Goal: Task Accomplishment & Management: Use online tool/utility

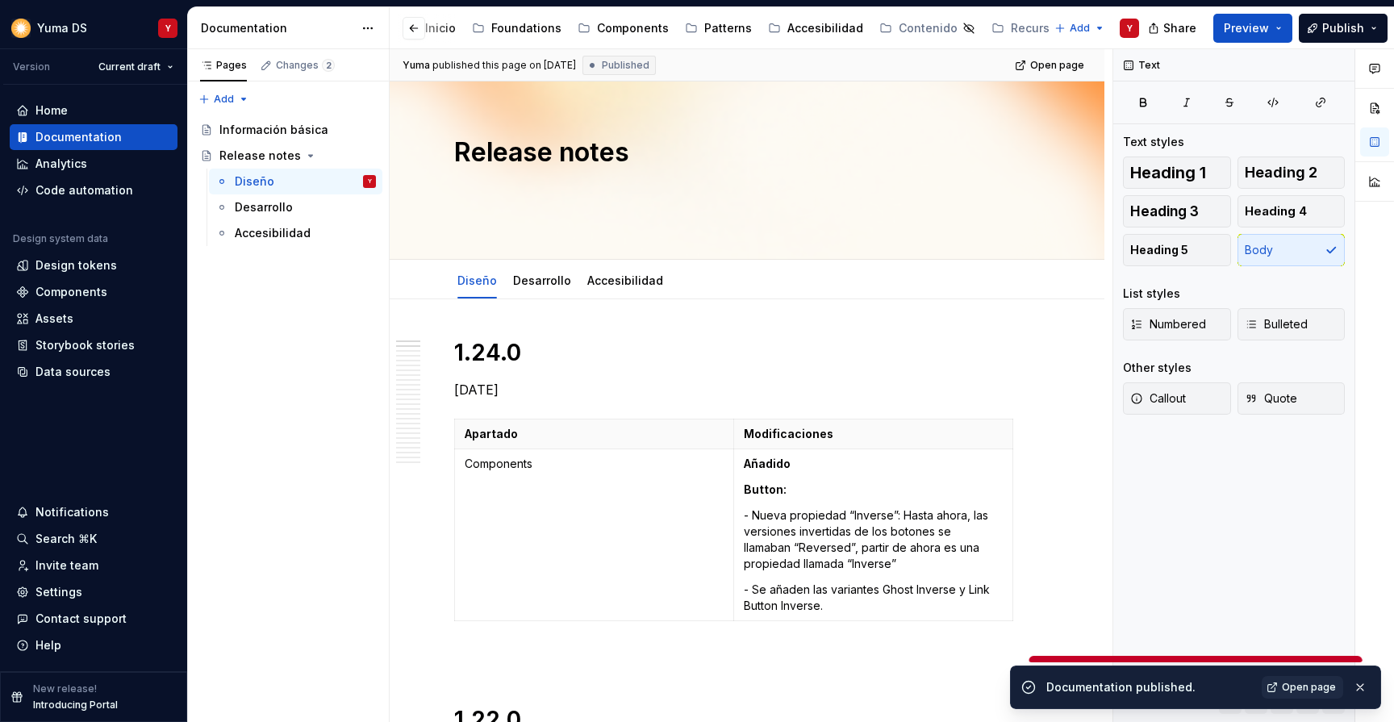
scroll to position [257, 0]
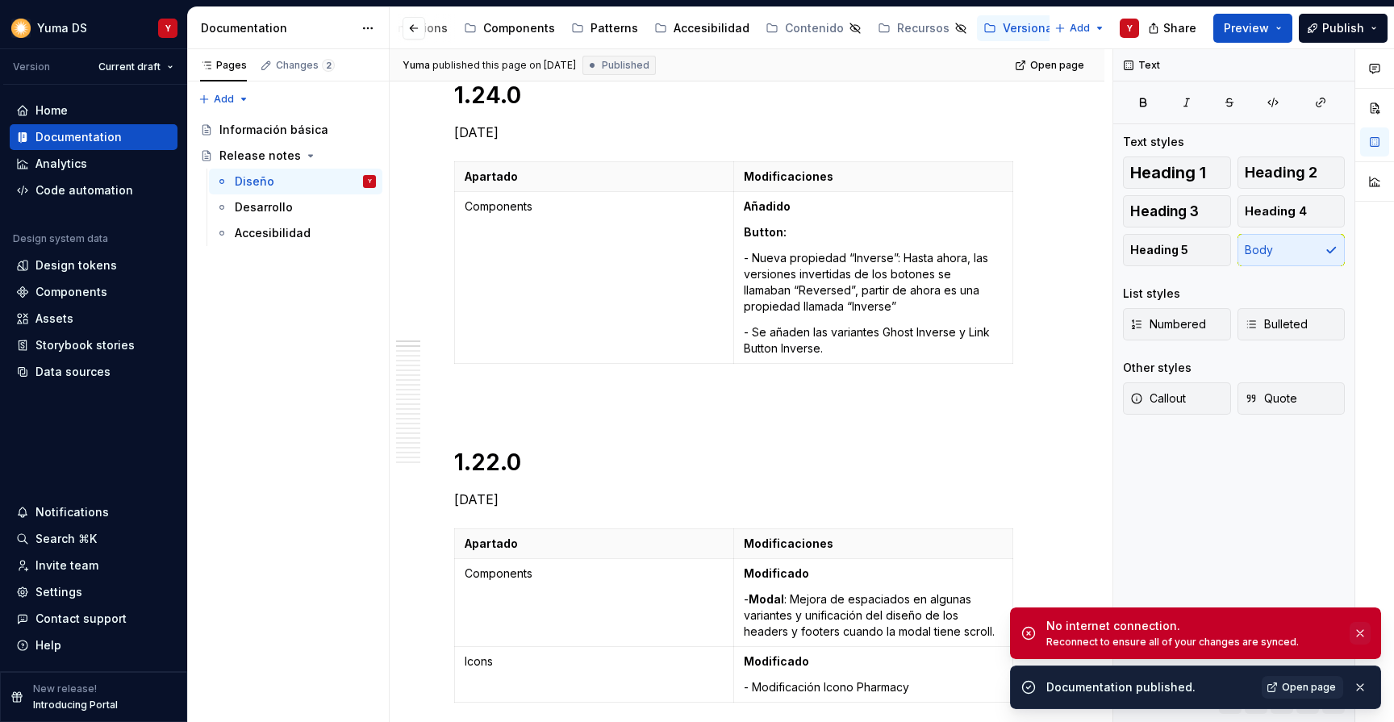
click at [1362, 635] on button "button" at bounding box center [1359, 633] width 21 height 23
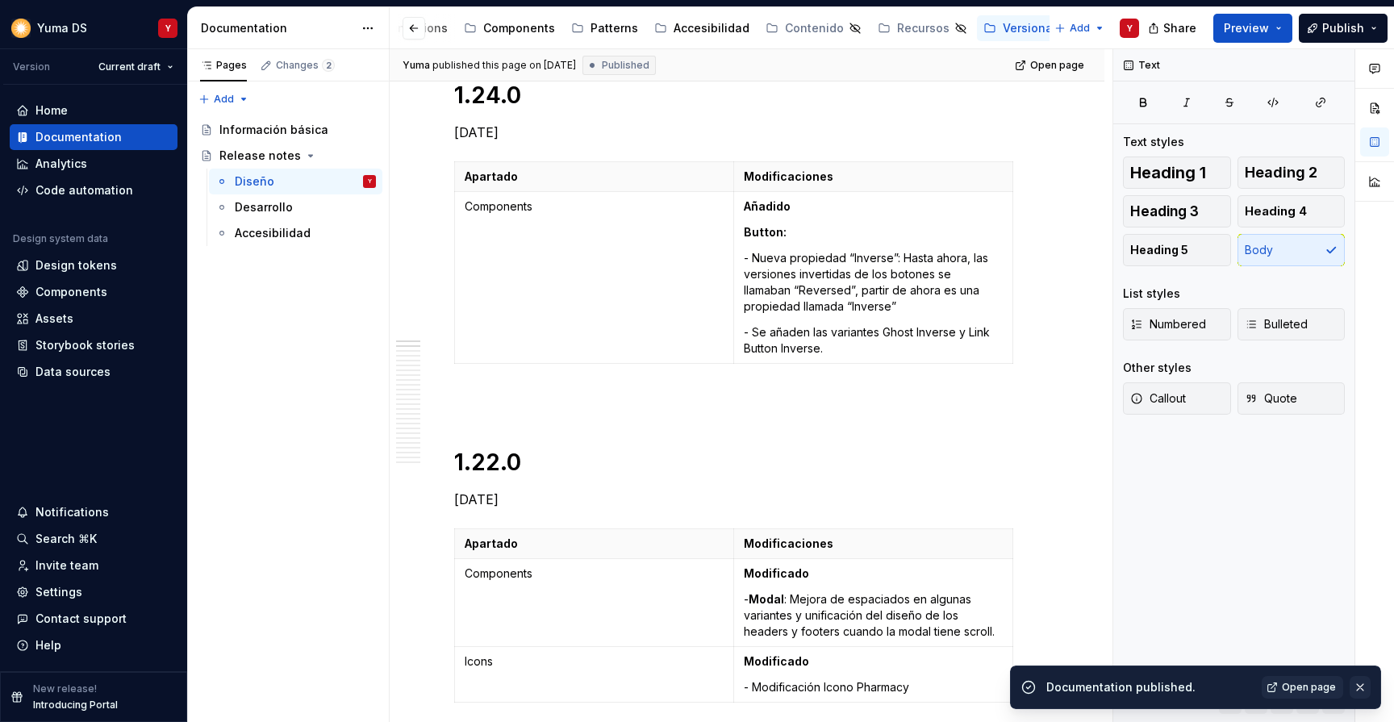
click at [1362, 694] on button "button" at bounding box center [1359, 687] width 21 height 23
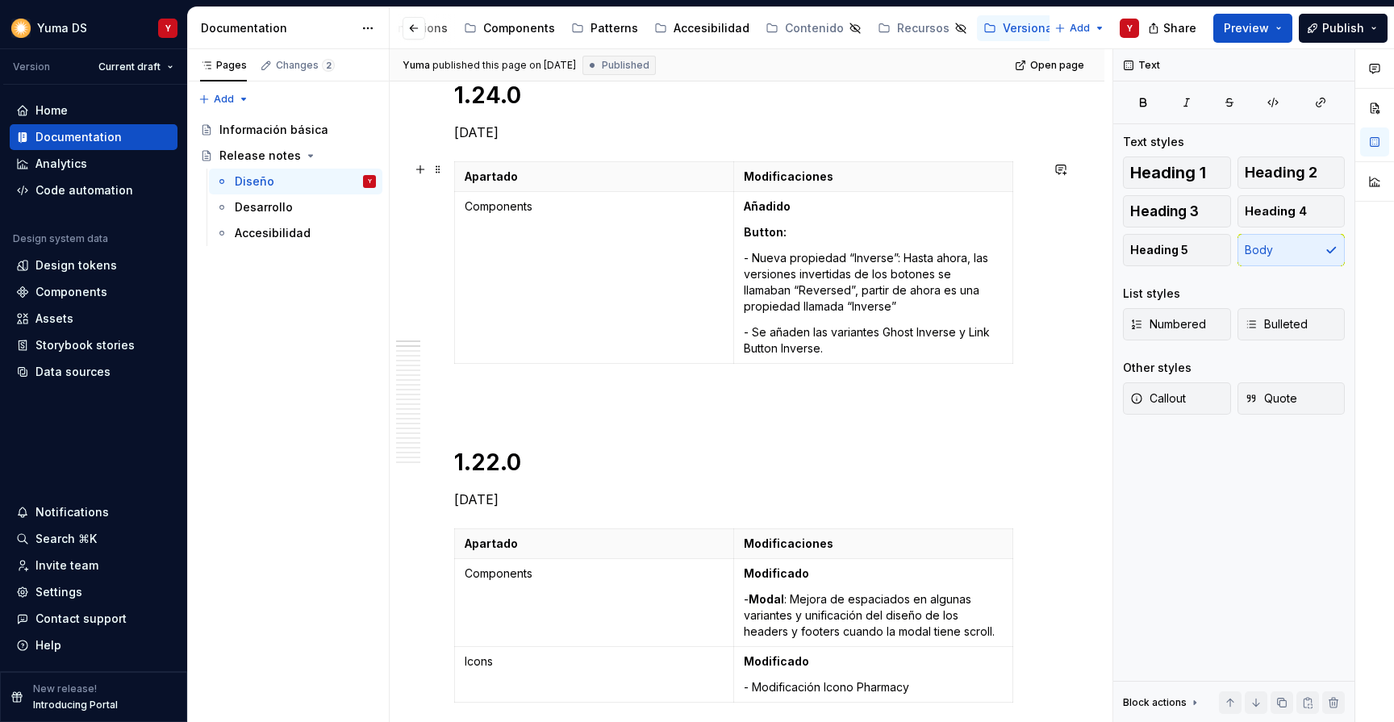
scroll to position [0, 0]
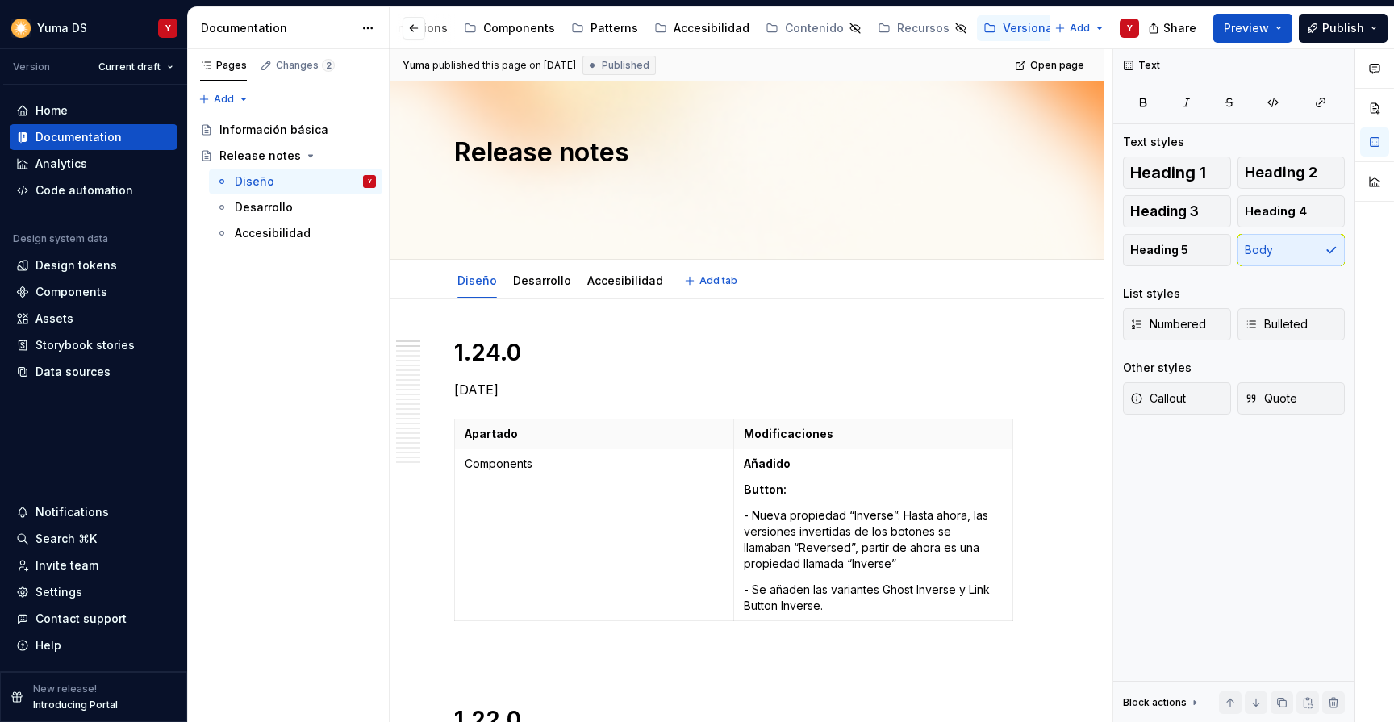
type textarea "*"
click at [77, 112] on div "Home" at bounding box center [93, 110] width 155 height 16
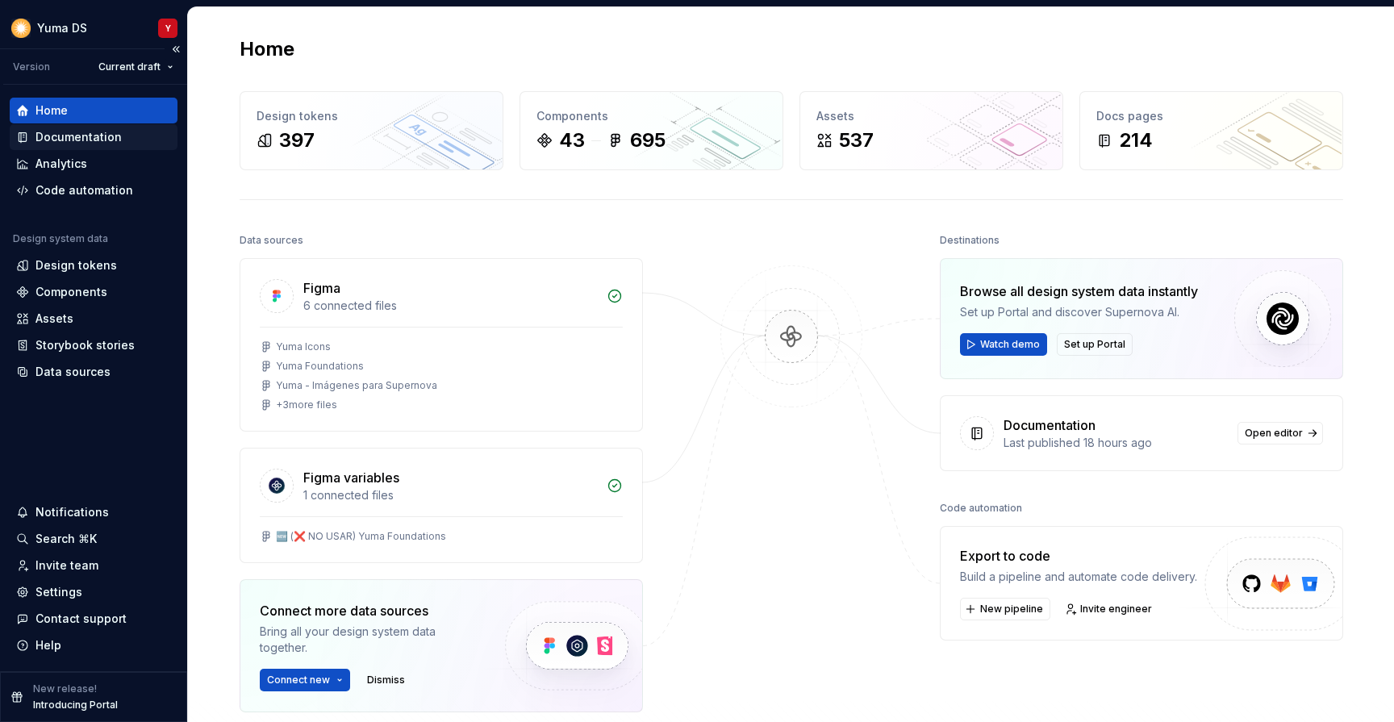
click at [58, 132] on div "Documentation" at bounding box center [78, 137] width 86 height 16
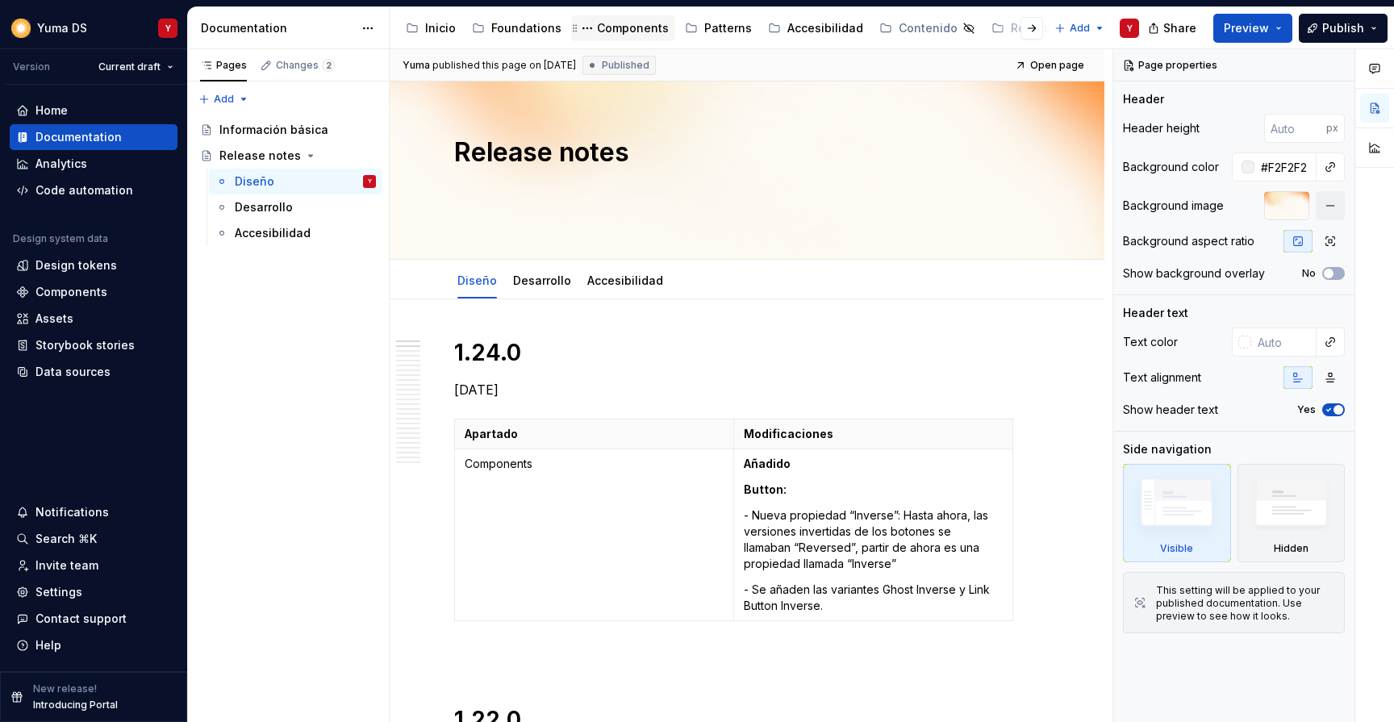
click at [634, 23] on div "Components" at bounding box center [633, 28] width 72 height 16
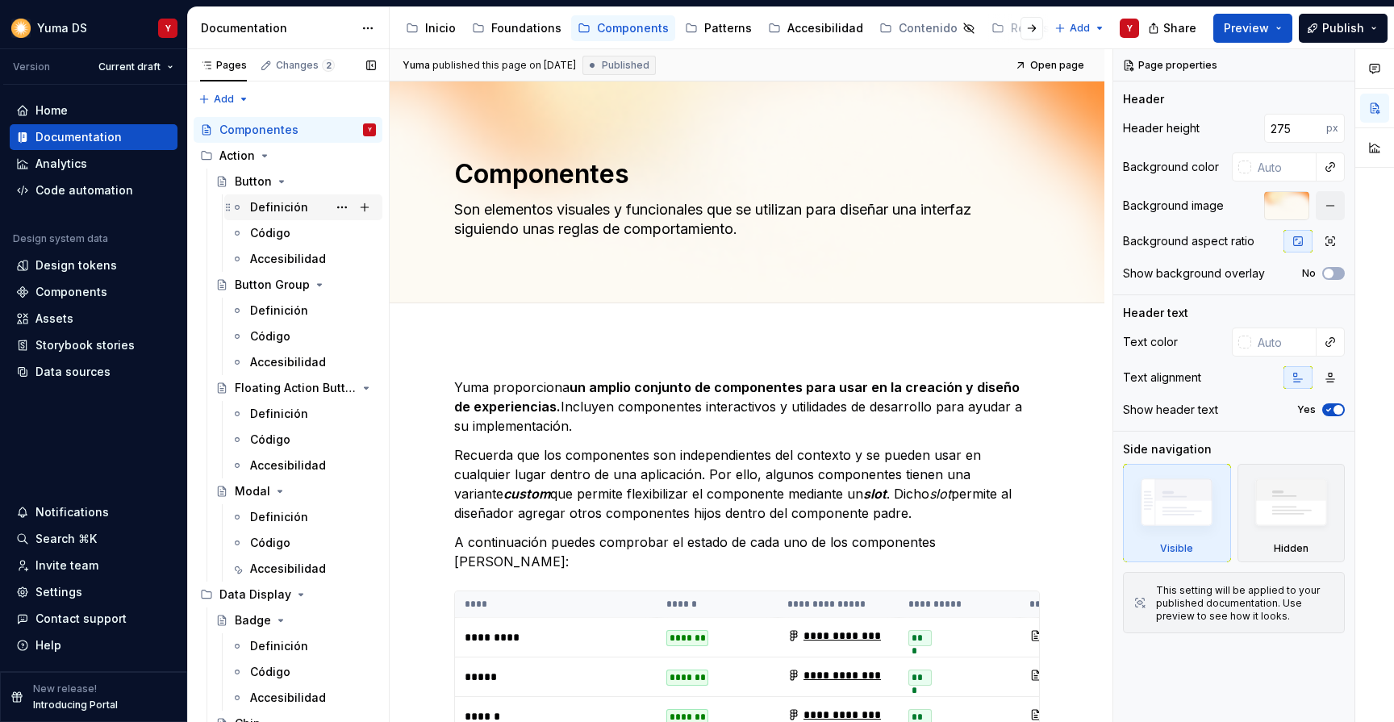
click at [264, 210] on div "Definición" at bounding box center [279, 207] width 58 height 16
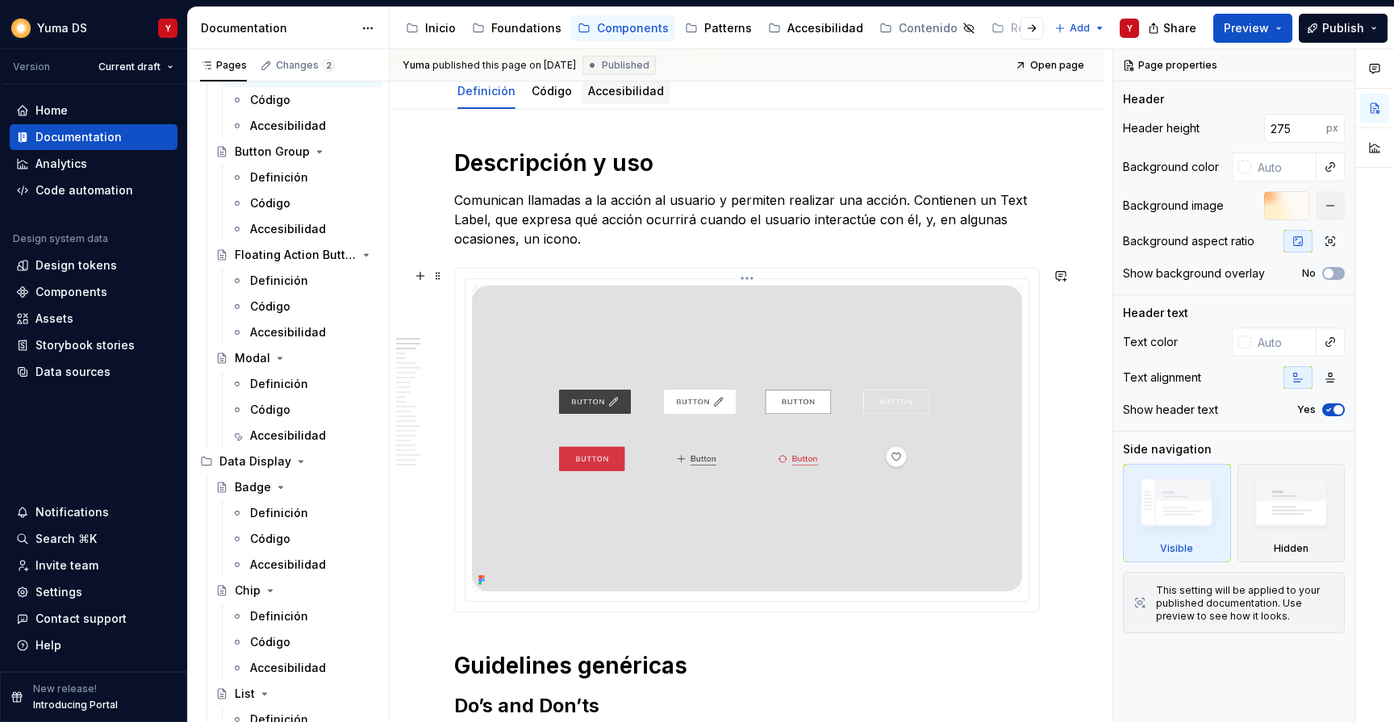
scroll to position [236, 0]
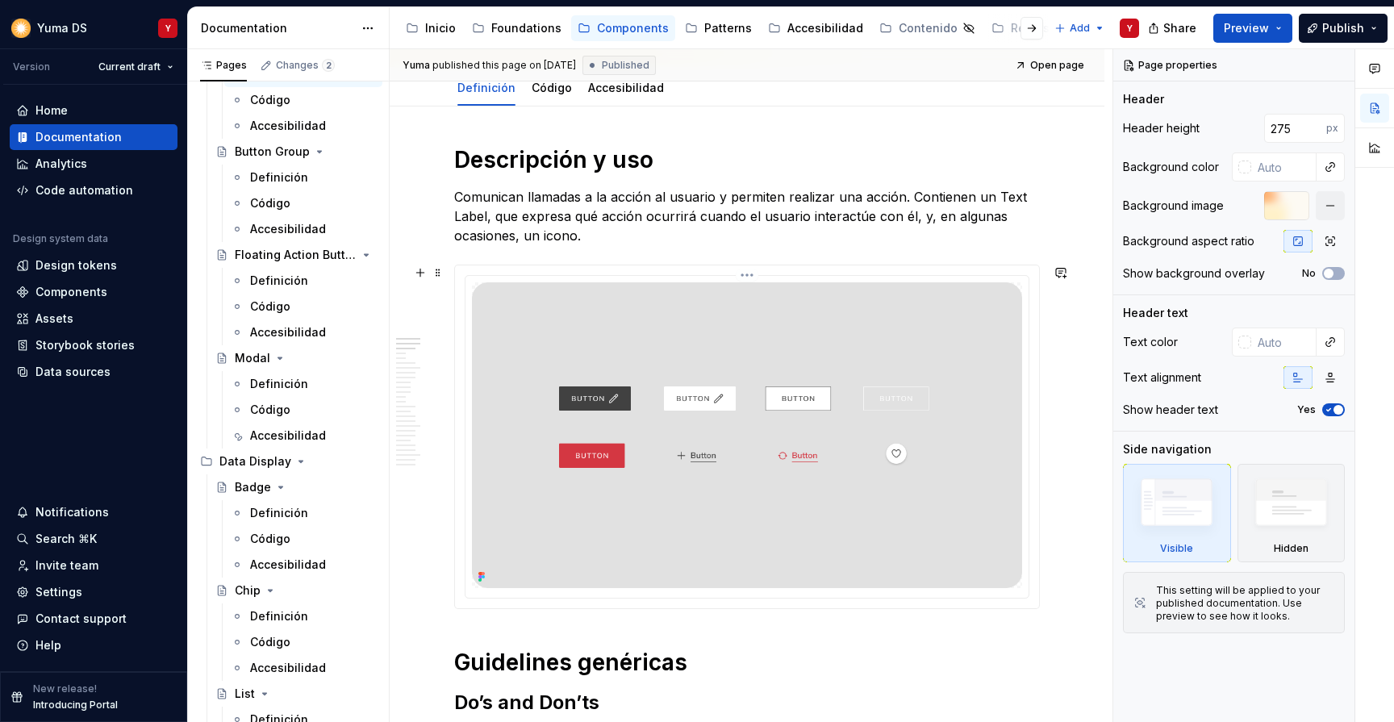
click at [923, 347] on img at bounding box center [747, 435] width 550 height 306
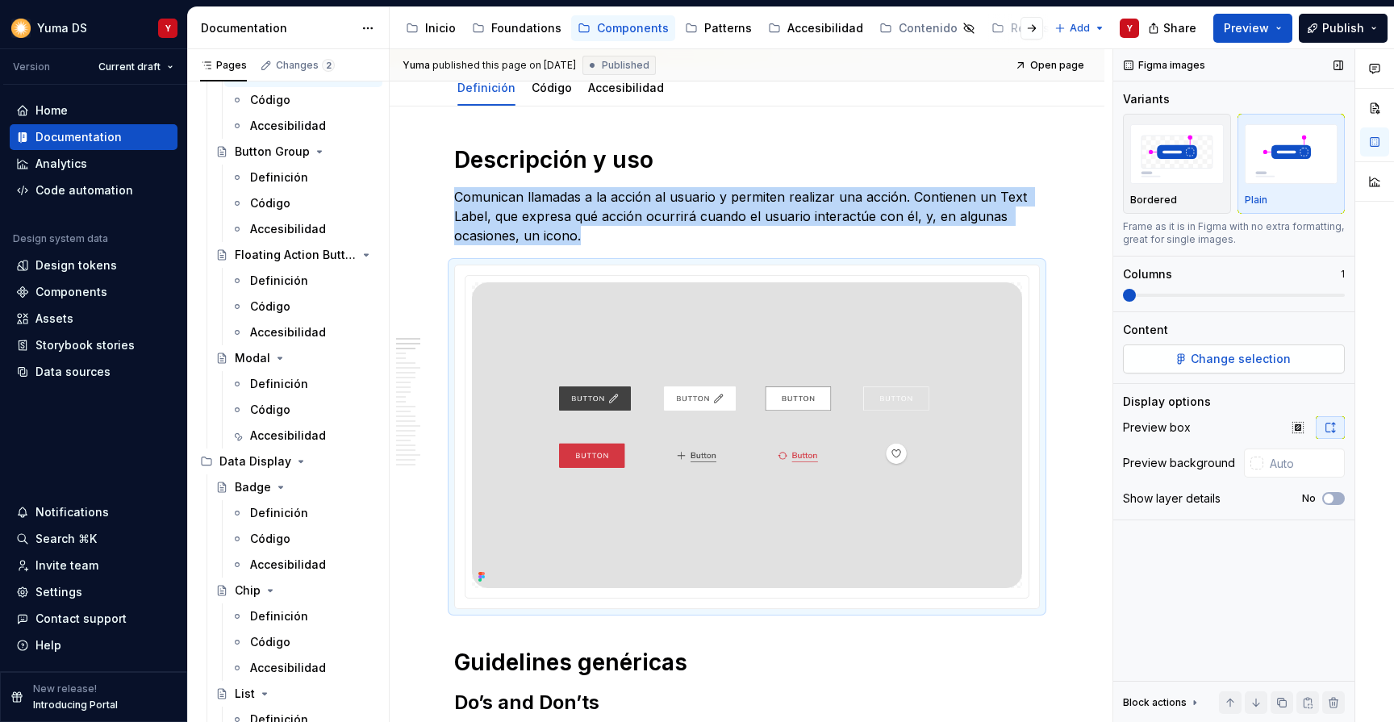
click at [1226, 352] on span "Change selection" at bounding box center [1241, 359] width 100 height 16
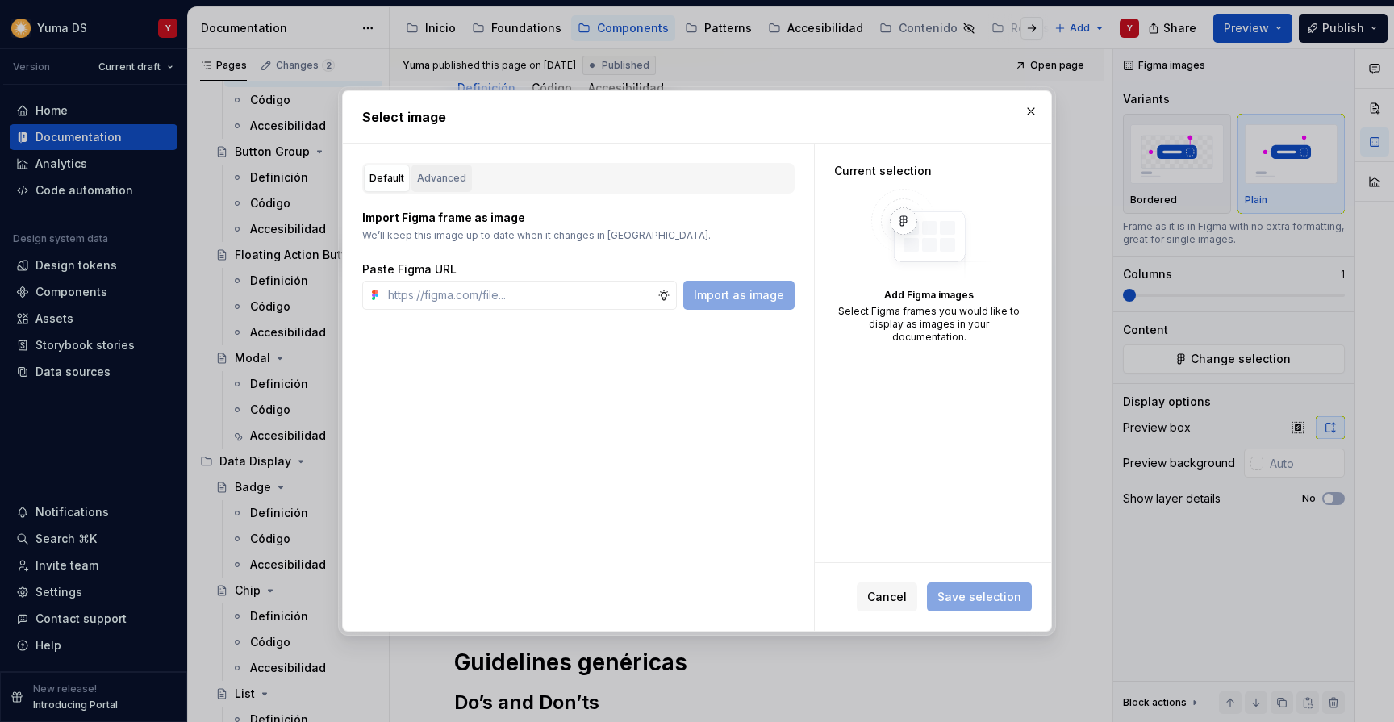
click at [448, 181] on div "Advanced" at bounding box center [441, 178] width 49 height 16
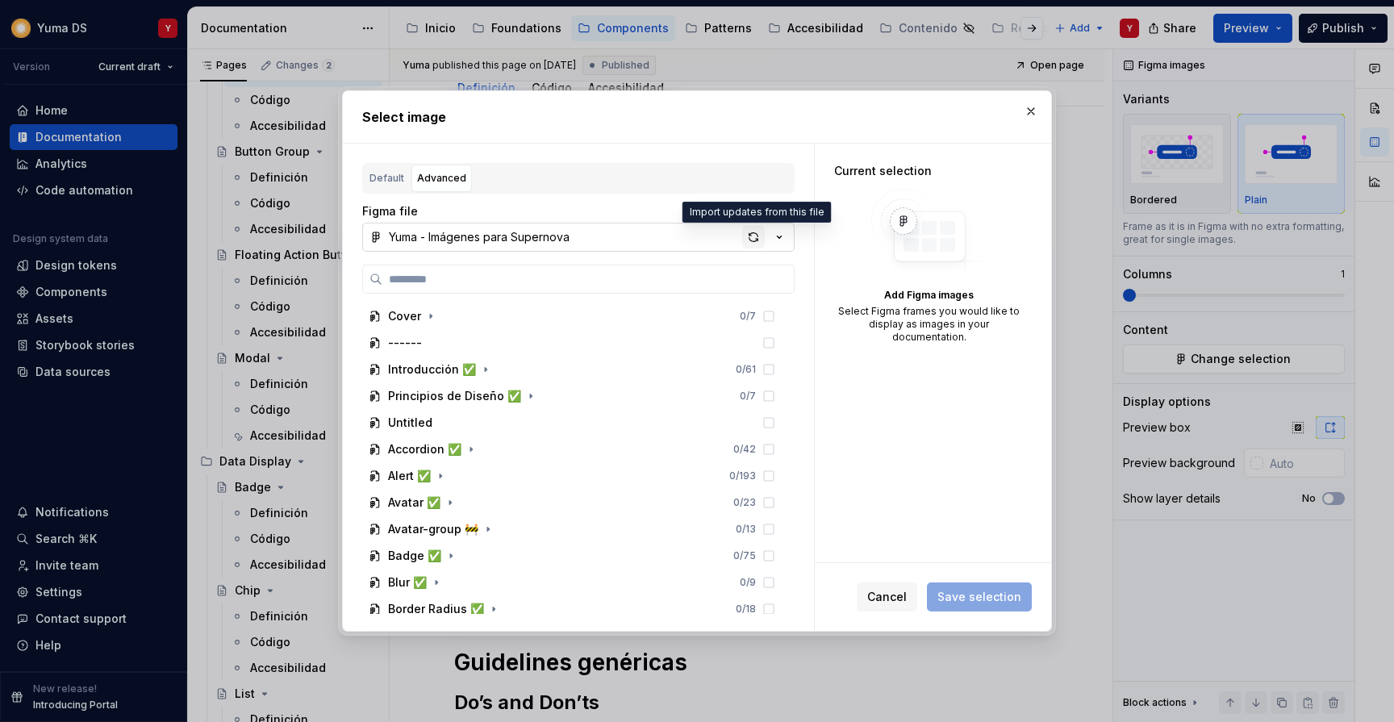
click at [758, 243] on div "button" at bounding box center [753, 237] width 23 height 23
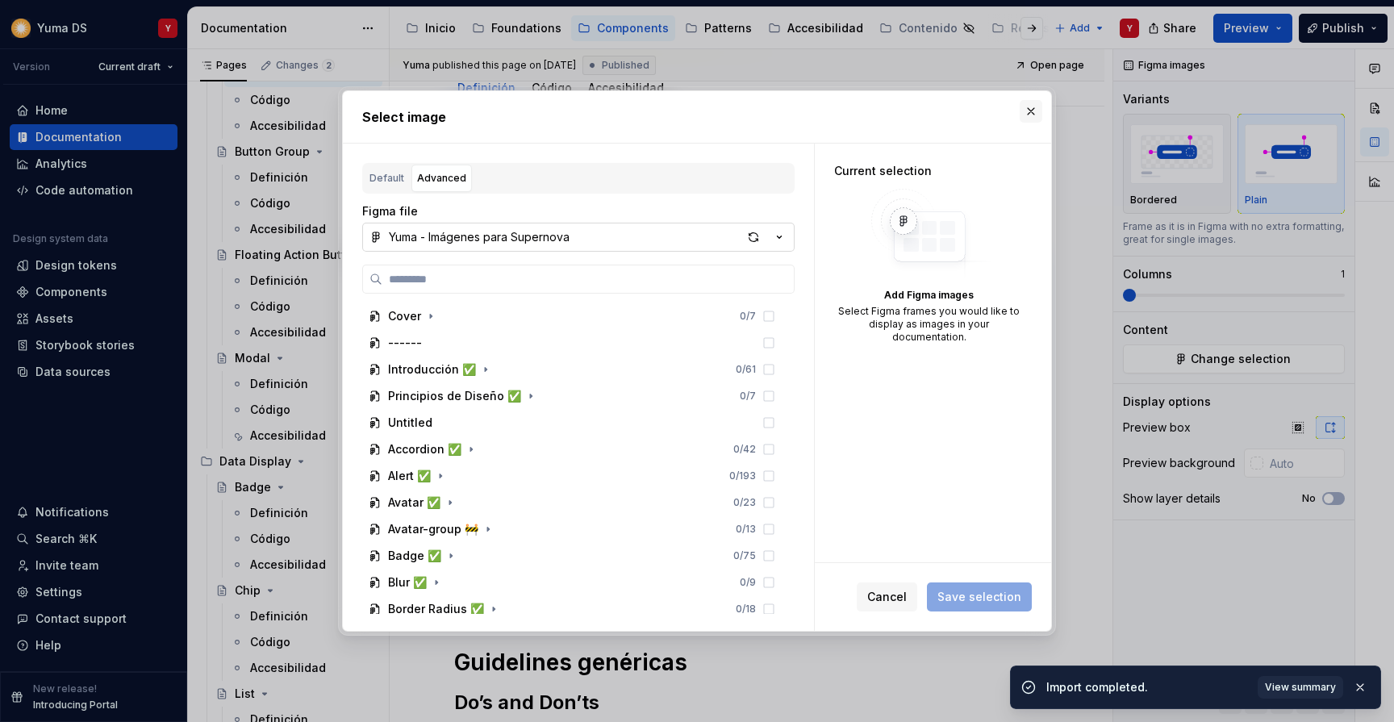
click at [1026, 111] on button "button" at bounding box center [1031, 111] width 23 height 23
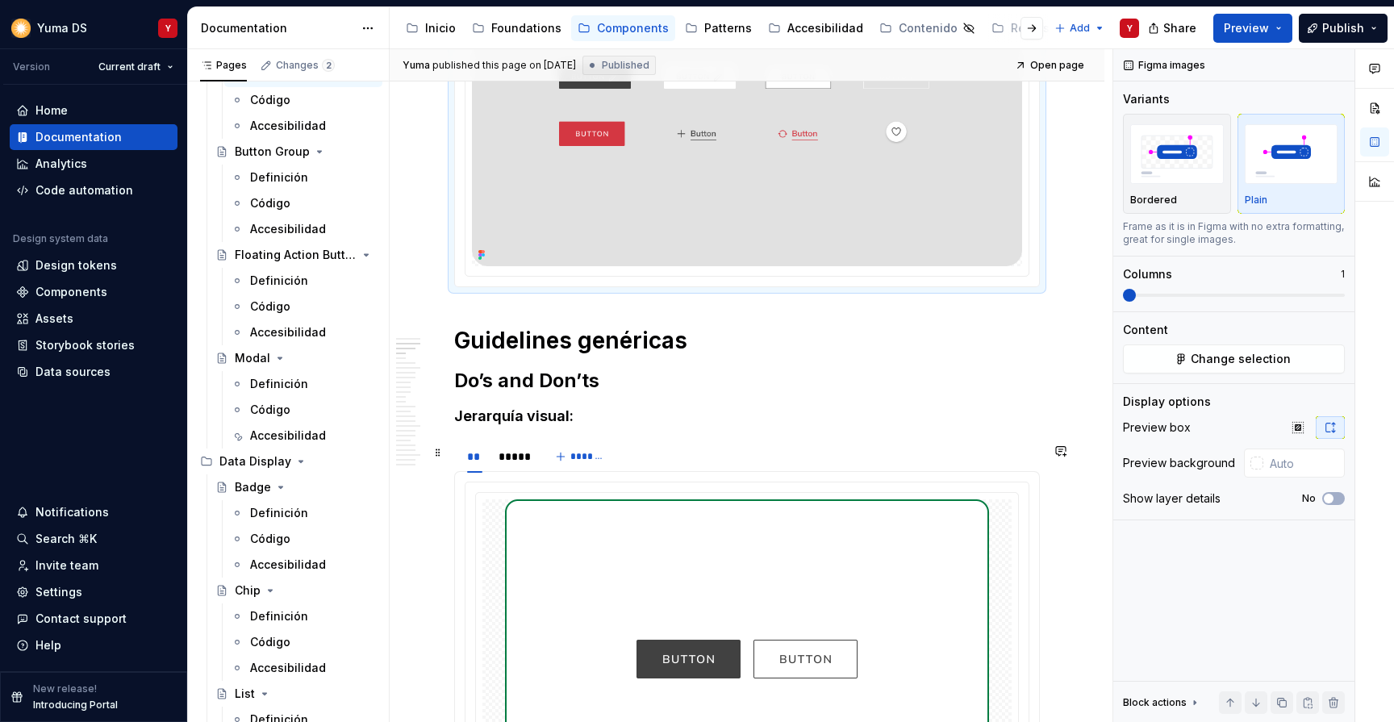
scroll to position [453, 0]
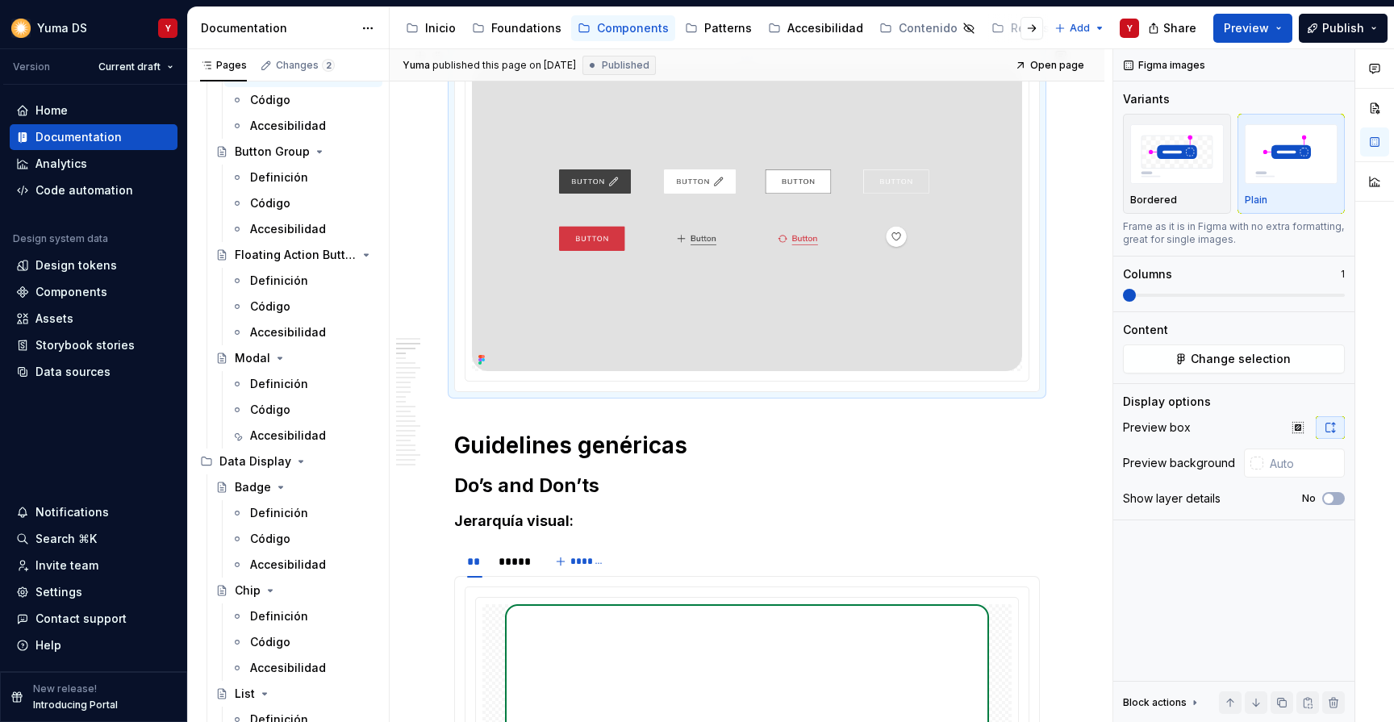
click at [723, 293] on img at bounding box center [747, 218] width 550 height 306
click at [472, 348] on img at bounding box center [747, 218] width 550 height 306
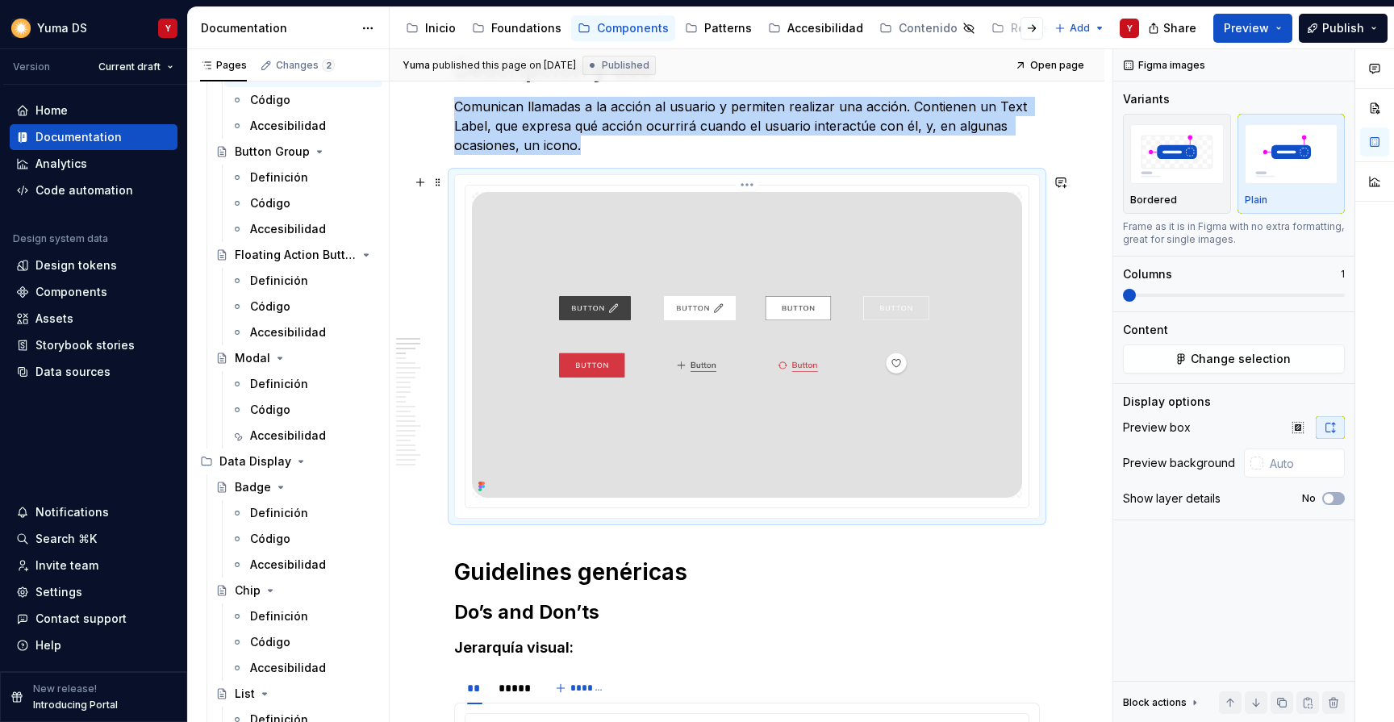
scroll to position [277, 0]
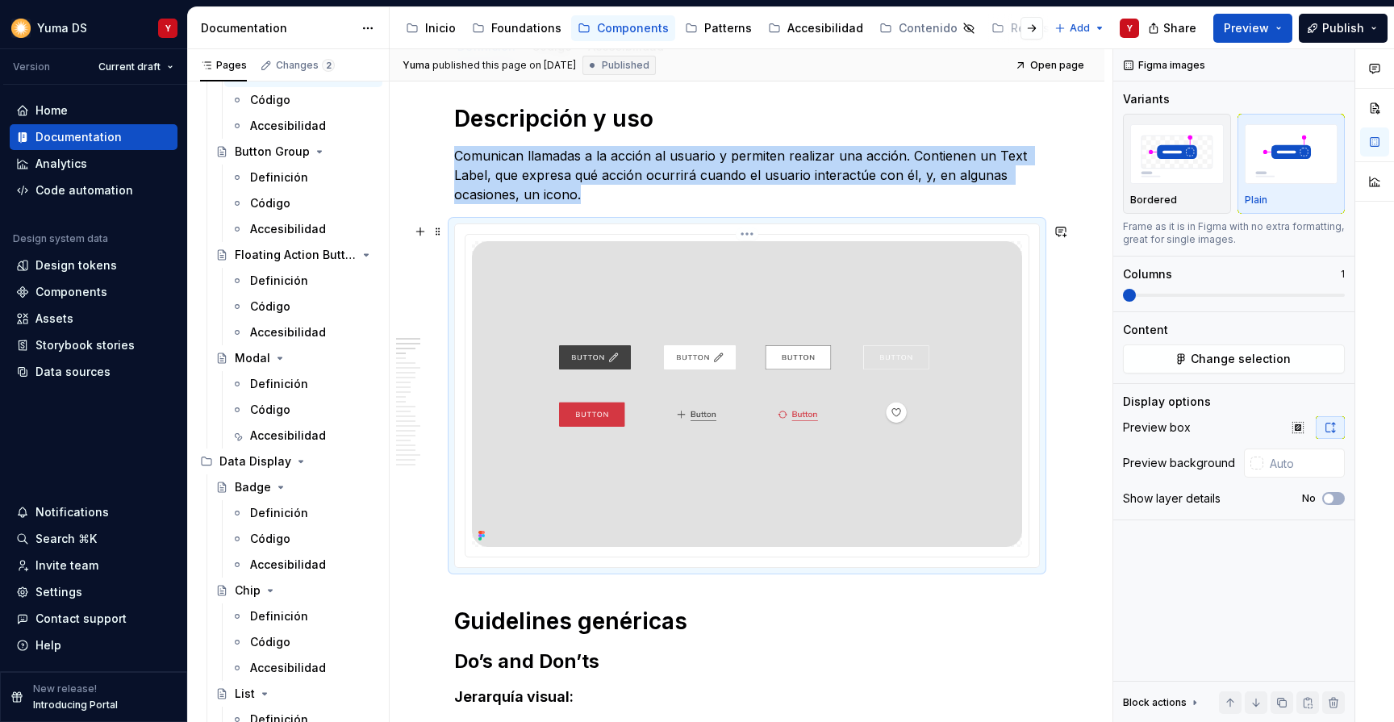
click at [1022, 260] on img at bounding box center [747, 394] width 550 height 306
click at [864, 294] on img at bounding box center [747, 394] width 550 height 306
click at [579, 360] on img at bounding box center [747, 394] width 550 height 306
click at [509, 311] on img at bounding box center [747, 394] width 550 height 306
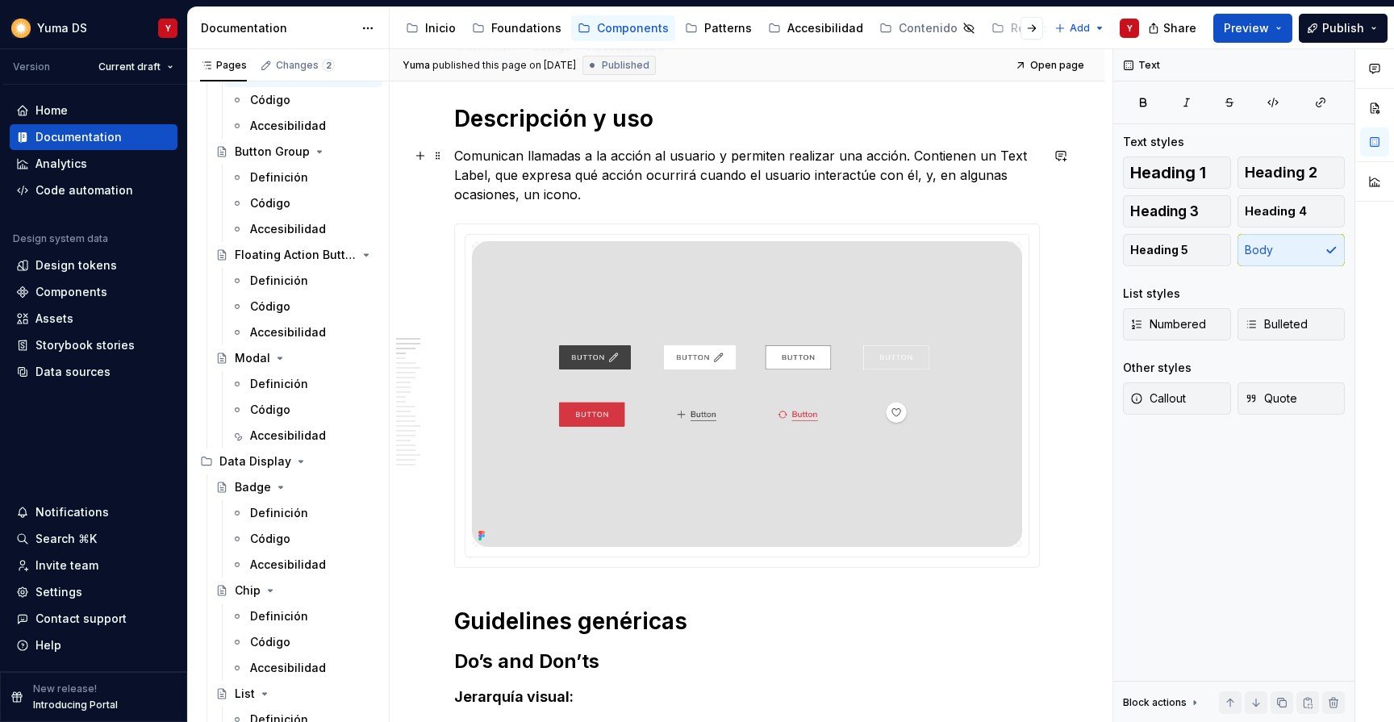
click at [587, 172] on p "Comunican llamadas a la acción al usuario y permiten realizar una acción. Conti…" at bounding box center [747, 175] width 586 height 58
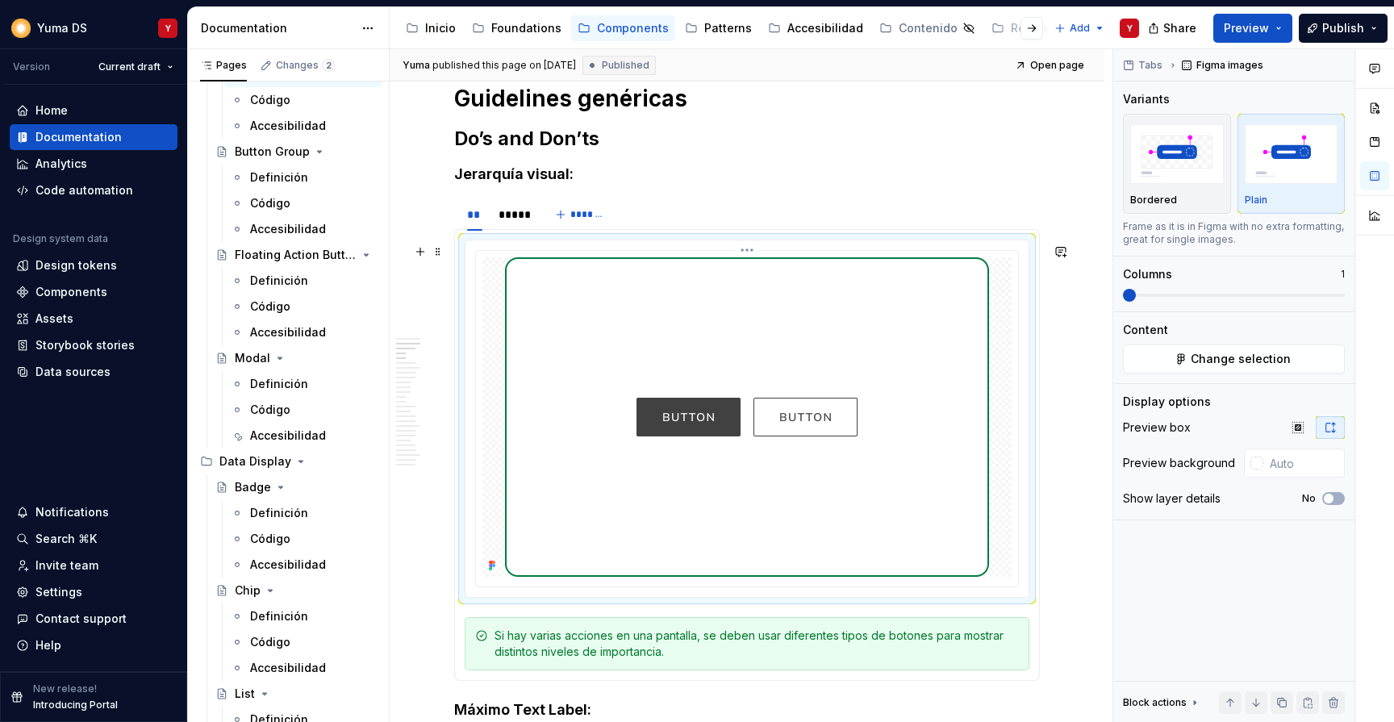
click at [645, 325] on img at bounding box center [747, 416] width 484 height 319
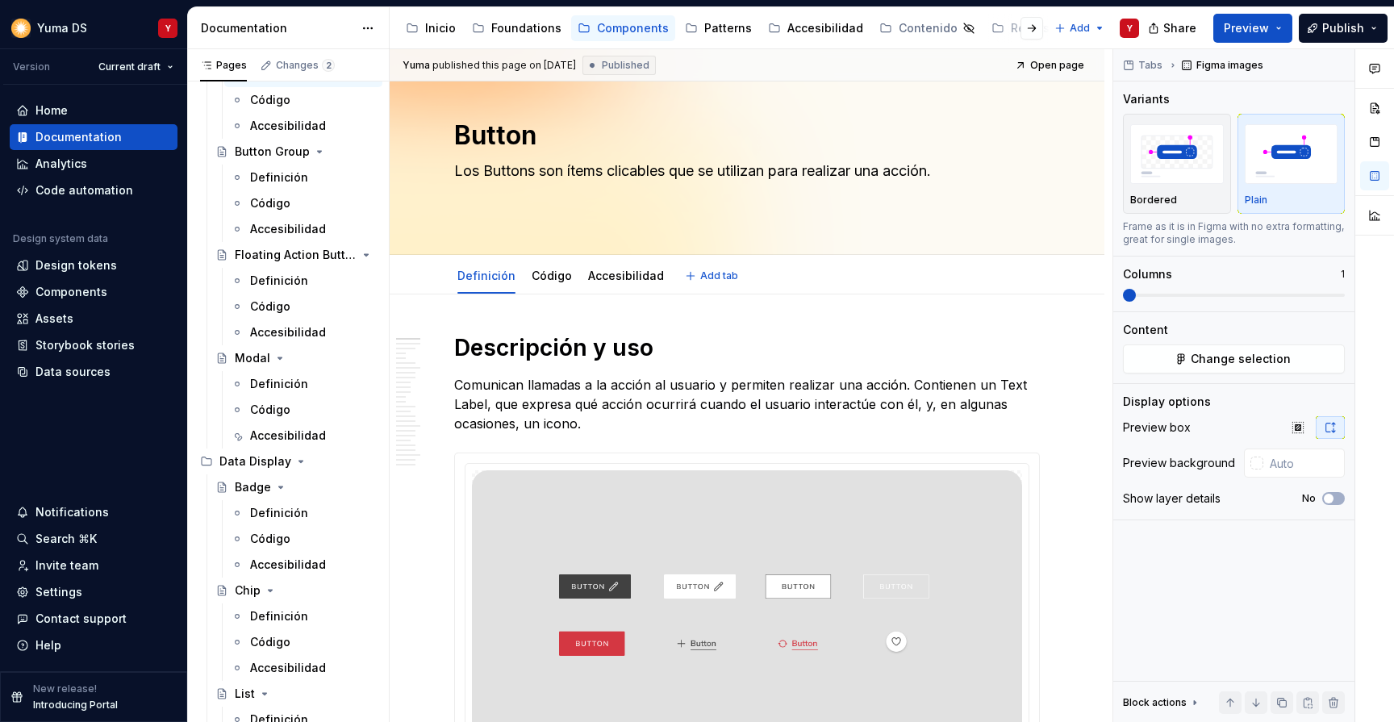
scroll to position [0, 0]
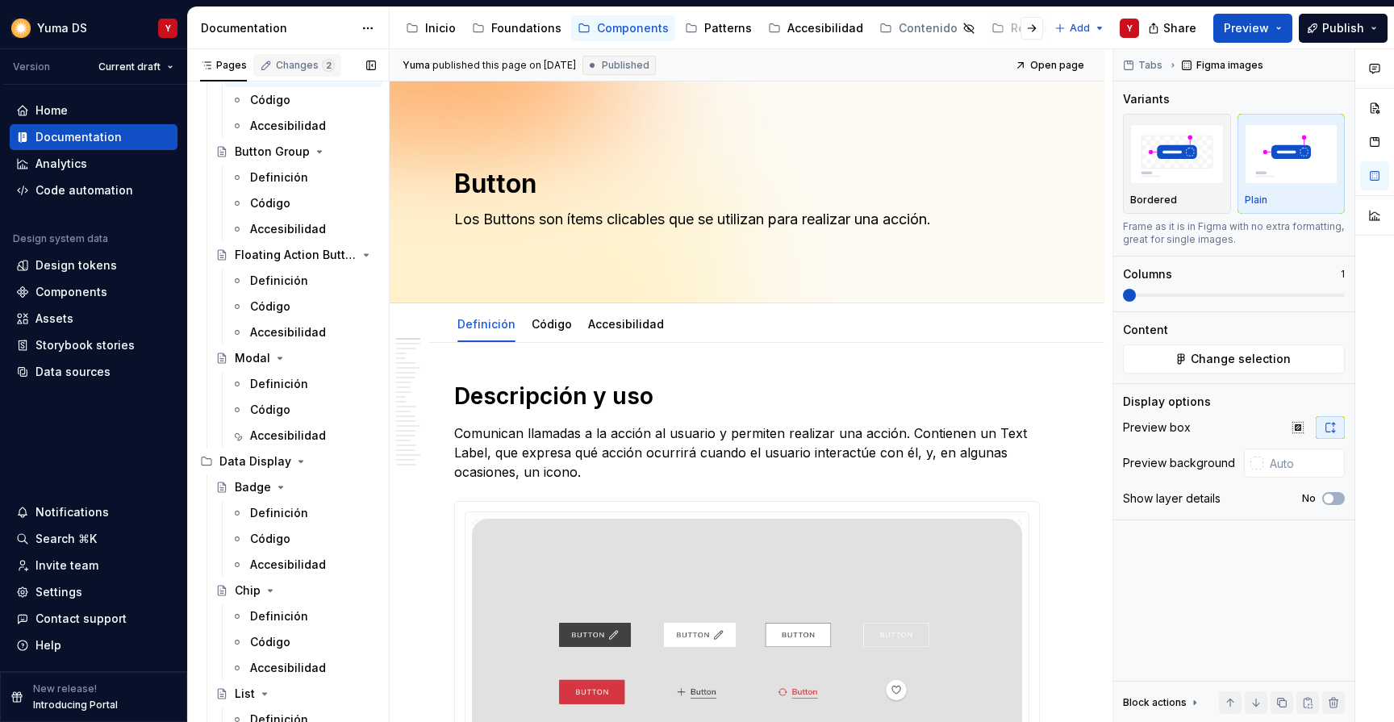
click at [306, 69] on div "Changes 2" at bounding box center [305, 65] width 59 height 13
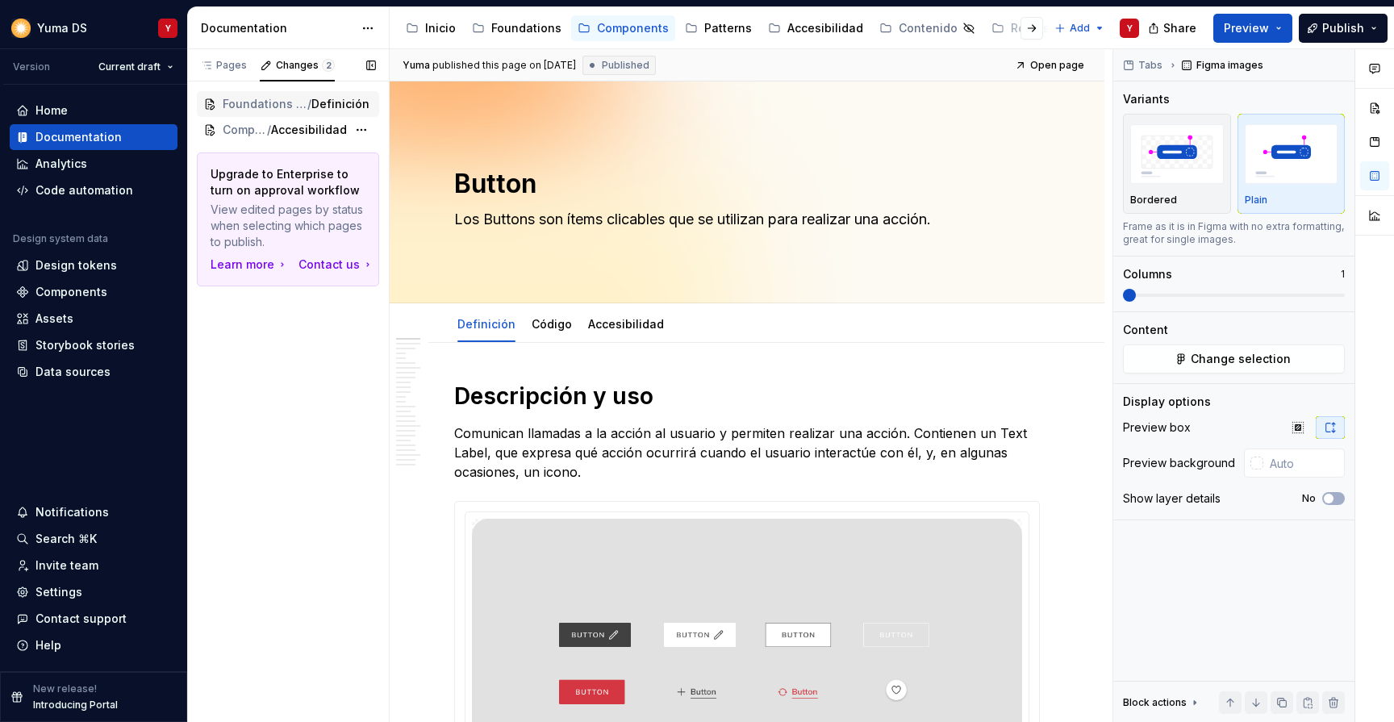
type textarea "*"
click at [77, 373] on div "Data sources" at bounding box center [72, 372] width 75 height 16
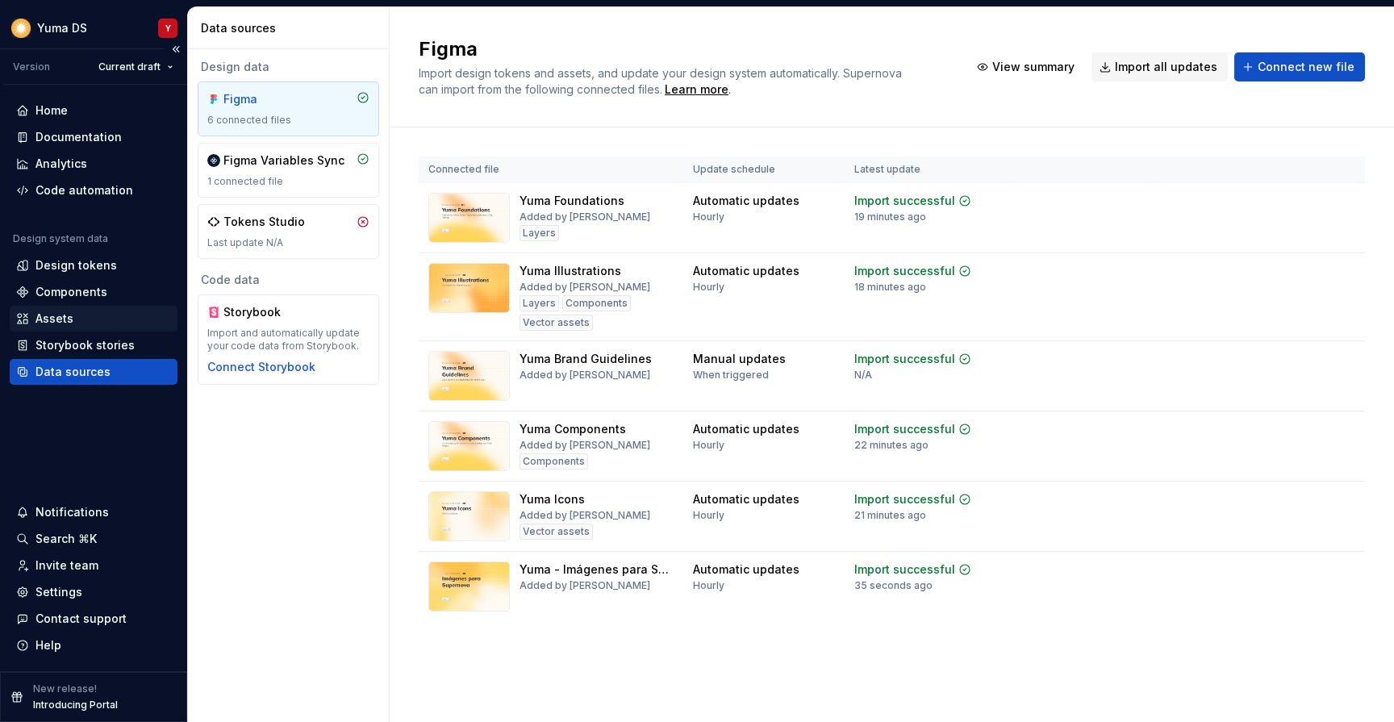
click at [70, 317] on div "Assets" at bounding box center [54, 319] width 38 height 16
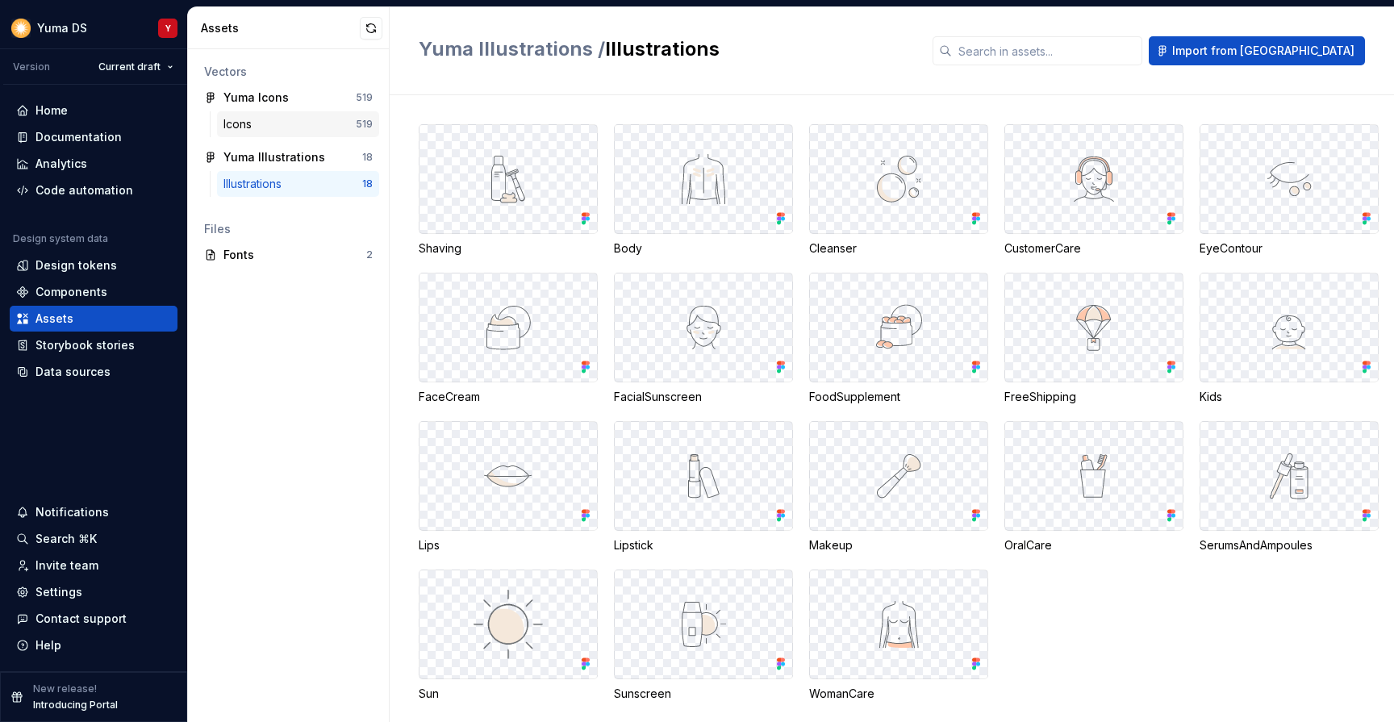
click at [250, 118] on div "Icons" at bounding box center [240, 124] width 35 height 16
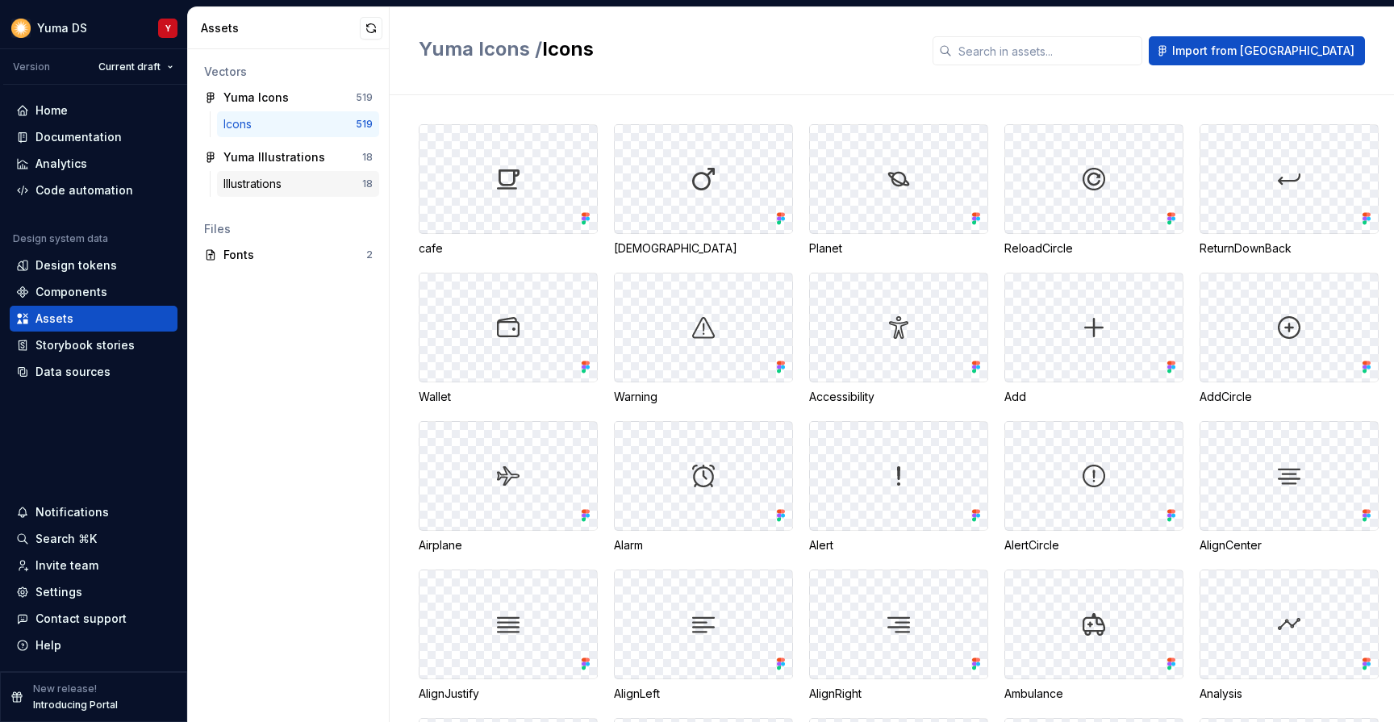
click at [263, 189] on div "Illustrations" at bounding box center [255, 184] width 65 height 16
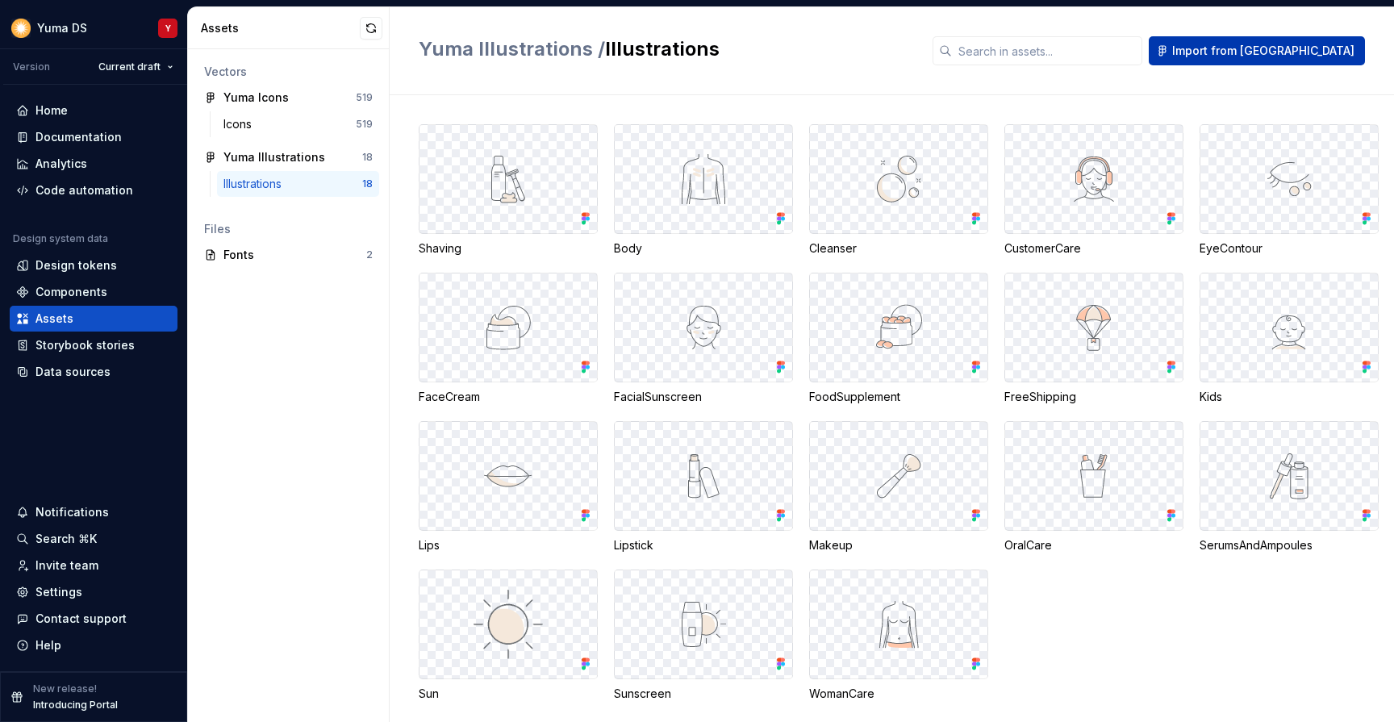
click at [1276, 57] on span "Import from [GEOGRAPHIC_DATA]" at bounding box center [1263, 51] width 182 height 16
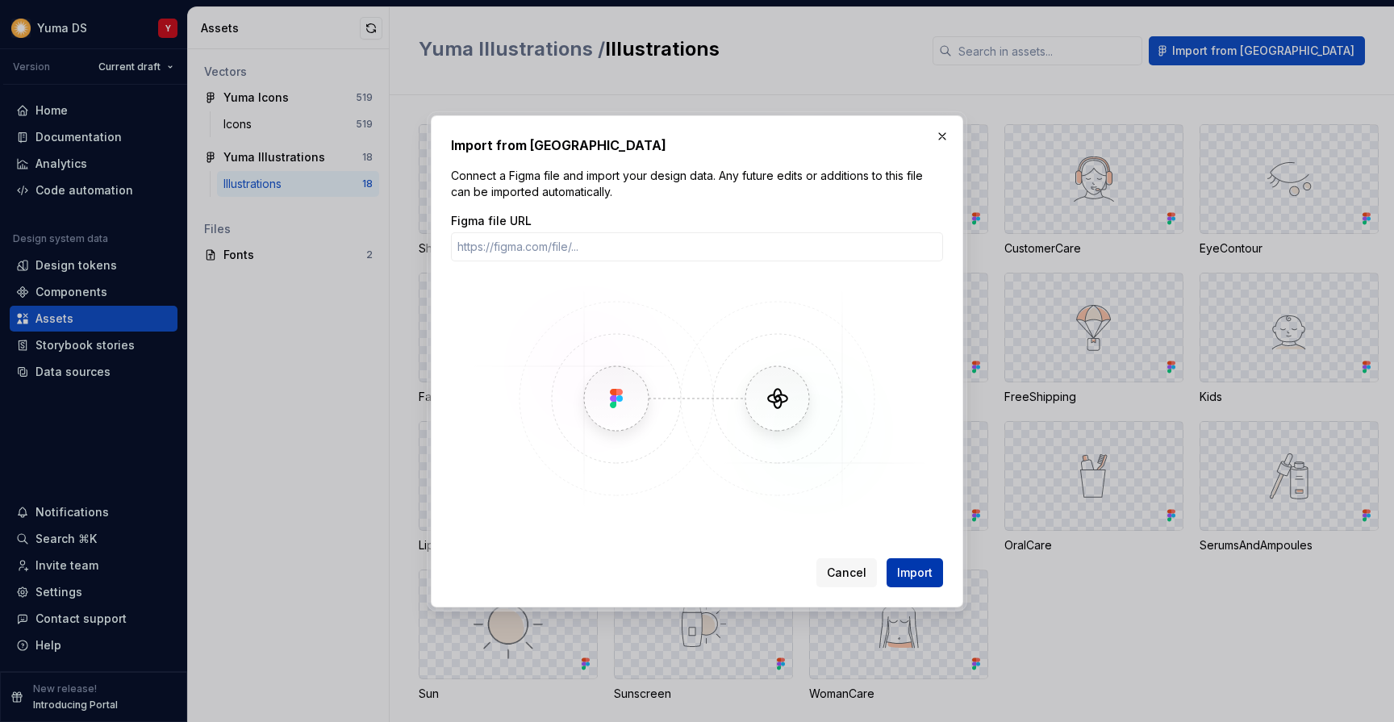
click at [906, 581] on button "Import" at bounding box center [914, 572] width 56 height 29
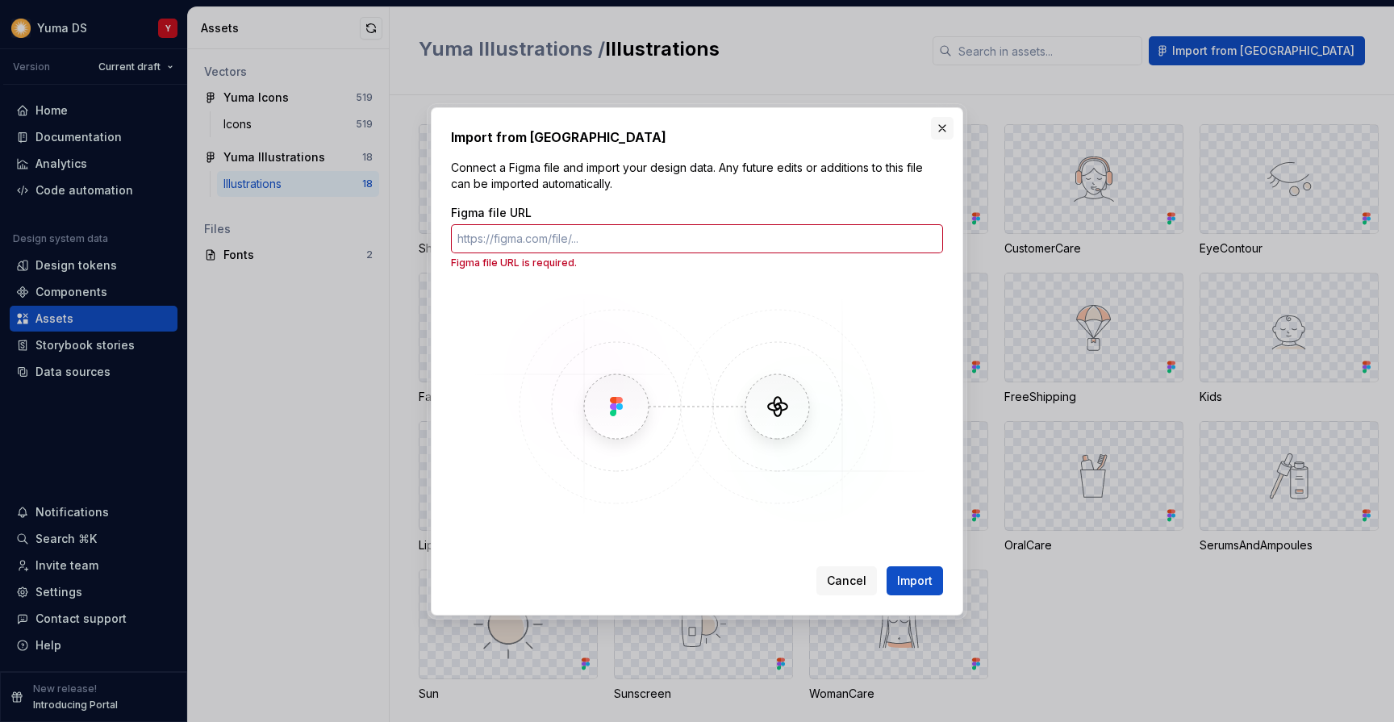
click at [943, 128] on button "button" at bounding box center [942, 128] width 23 height 23
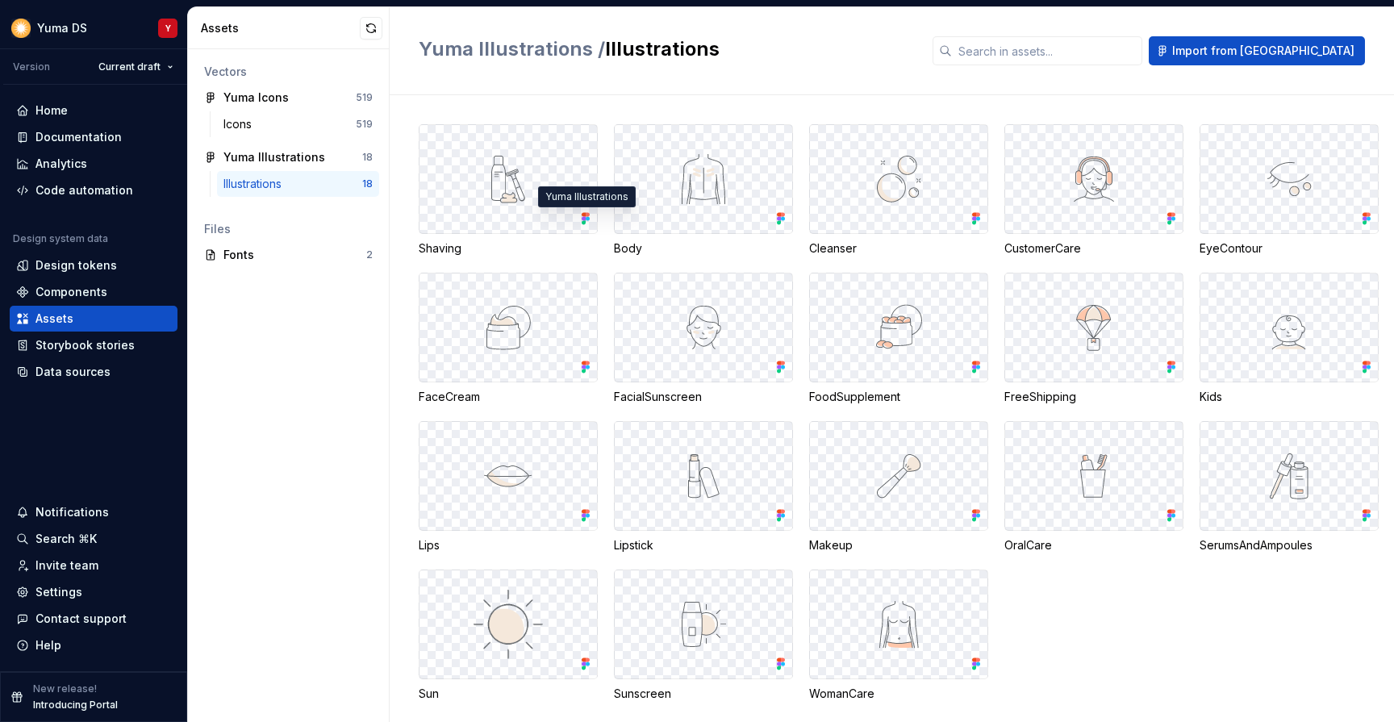
click at [583, 214] on icon at bounding box center [584, 215] width 4 height 4
click at [565, 181] on div at bounding box center [507, 179] width 177 height 108
click at [499, 181] on img at bounding box center [508, 179] width 52 height 52
click at [586, 219] on icon at bounding box center [588, 219] width 4 height 4
click at [237, 244] on div "Fonts 2" at bounding box center [288, 255] width 181 height 26
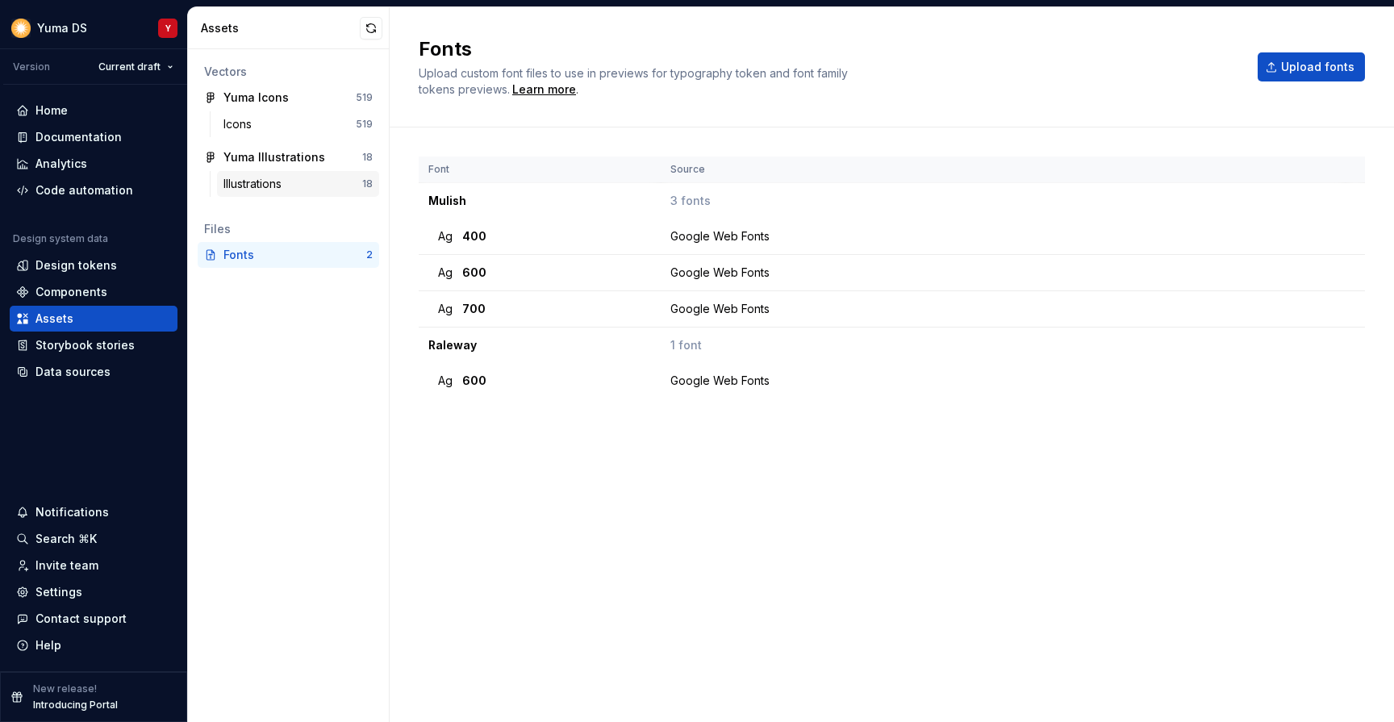
click at [252, 187] on div "Illustrations" at bounding box center [255, 184] width 65 height 16
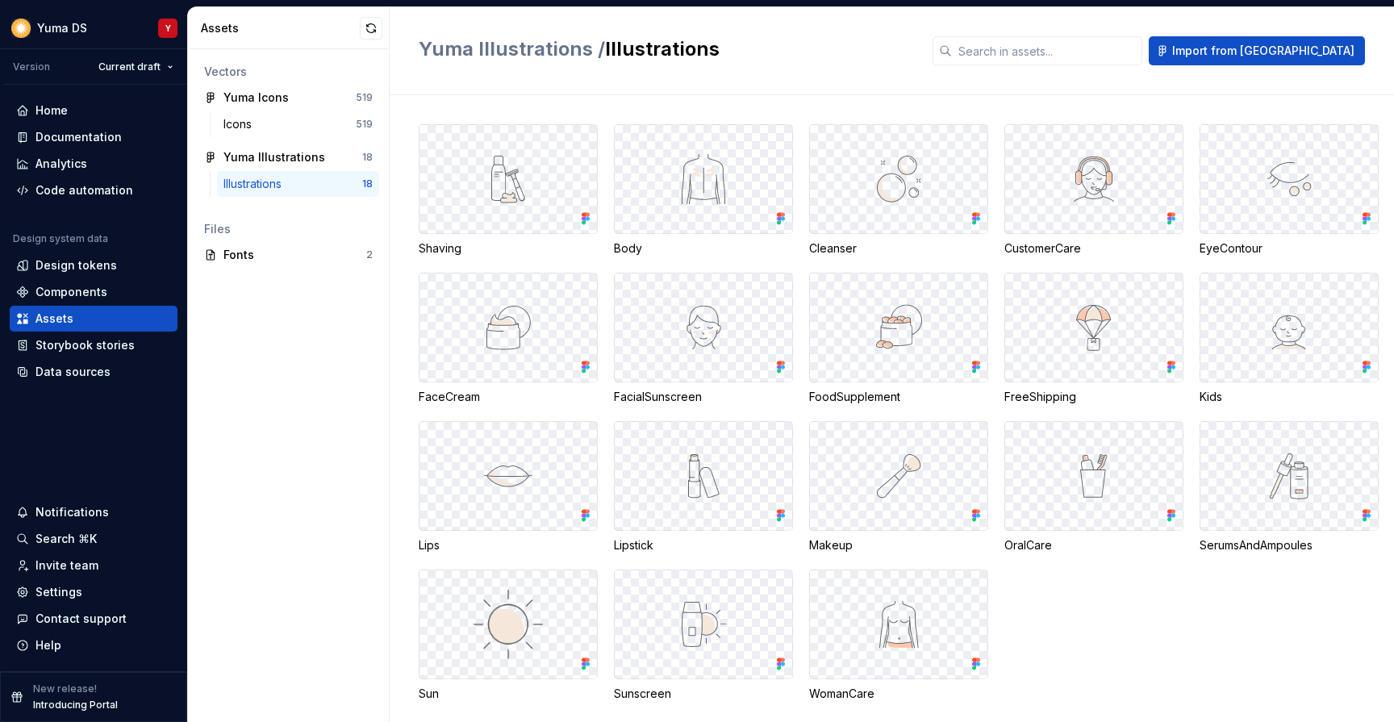
scroll to position [19, 0]
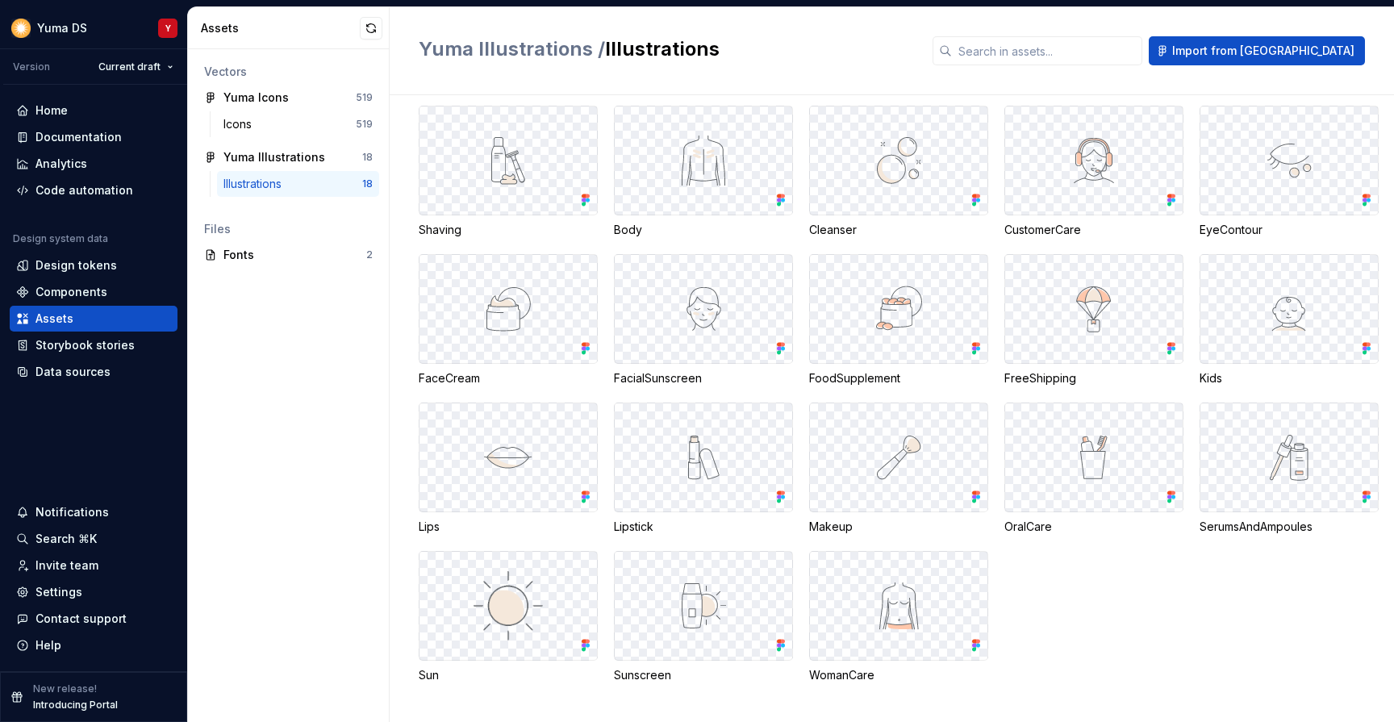
click at [540, 312] on div at bounding box center [507, 309] width 177 height 108
click at [1268, 52] on span "Import from [GEOGRAPHIC_DATA]" at bounding box center [1263, 51] width 182 height 16
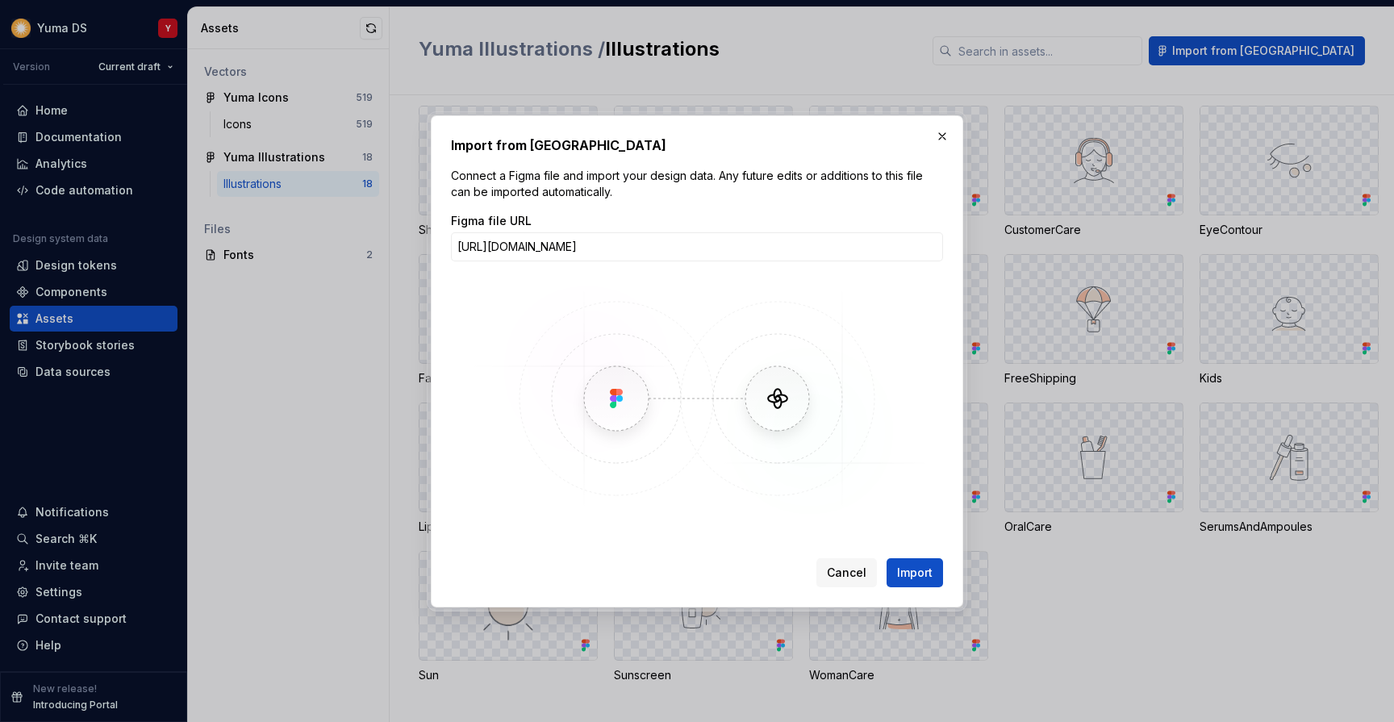
scroll to position [0, 15]
type input "[URL][DOMAIN_NAME]"
click at [906, 581] on button "Import" at bounding box center [914, 572] width 56 height 29
